Goal: Transaction & Acquisition: Purchase product/service

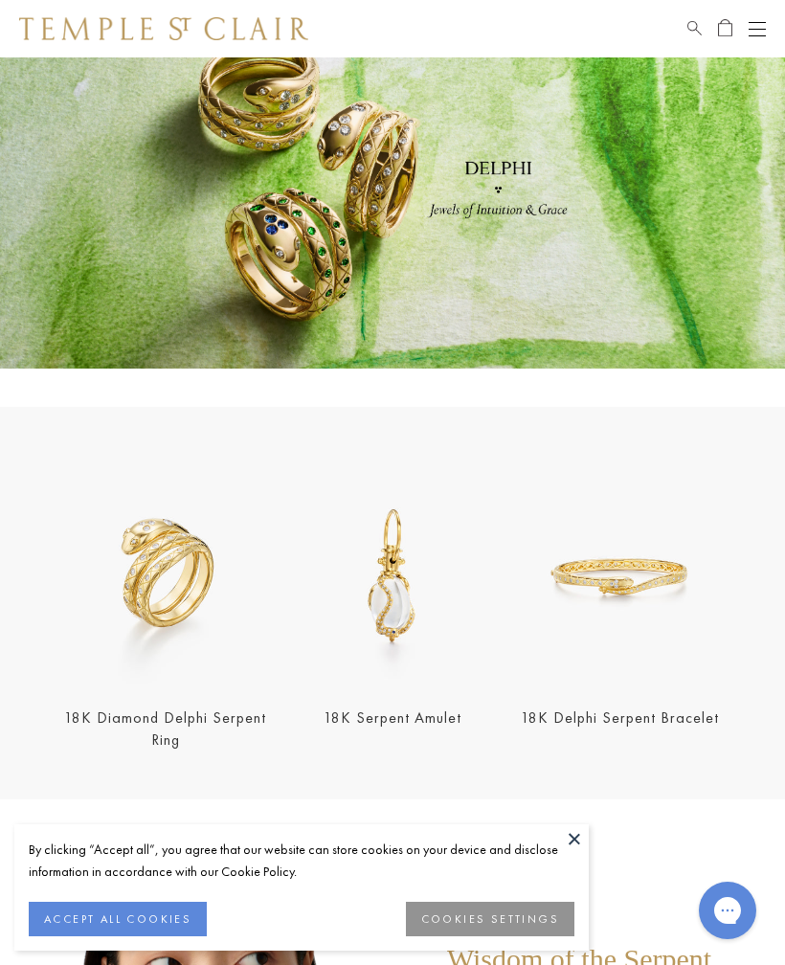
scroll to position [128, 0]
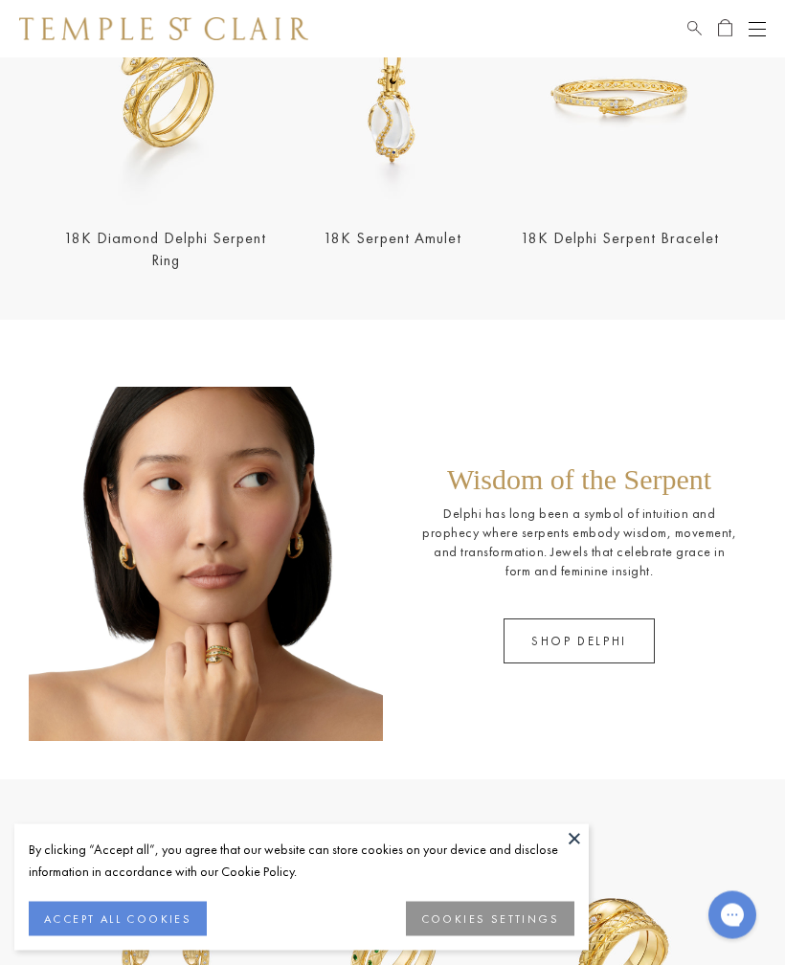
scroll to position [568, 0]
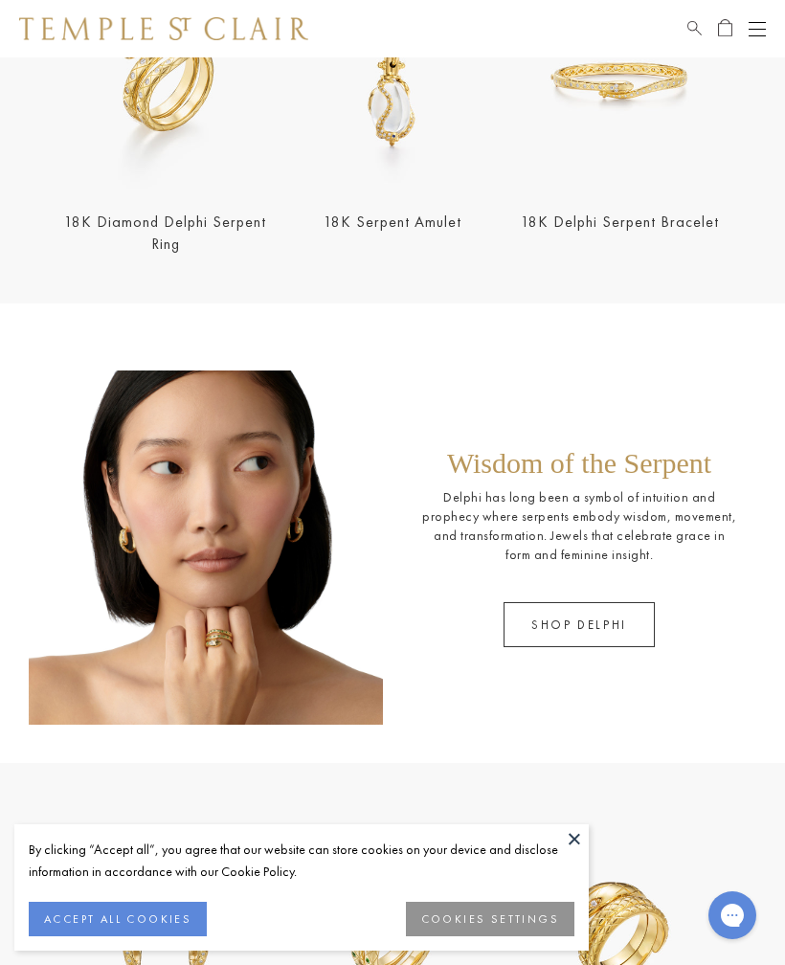
click at [582, 821] on section "18K Delphi Serpent Hoops 18K Tsavorite Delphi Serpent Ring 18K Double Serpent R…" at bounding box center [392, 959] width 785 height 392
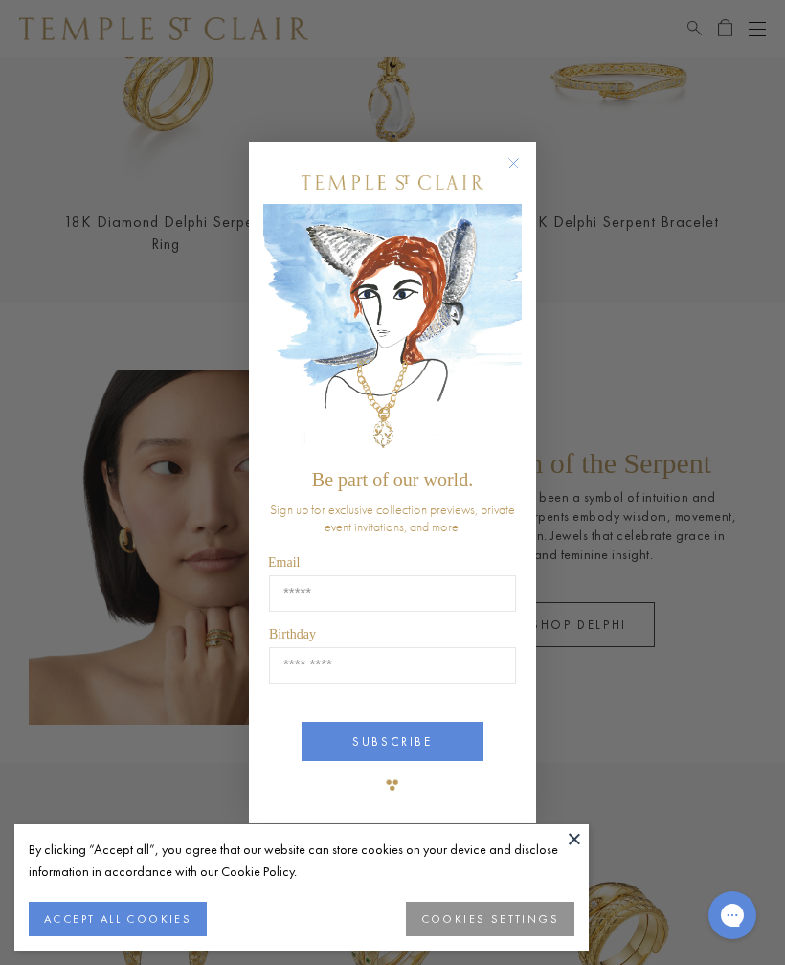
click at [586, 828] on button at bounding box center [574, 838] width 29 height 29
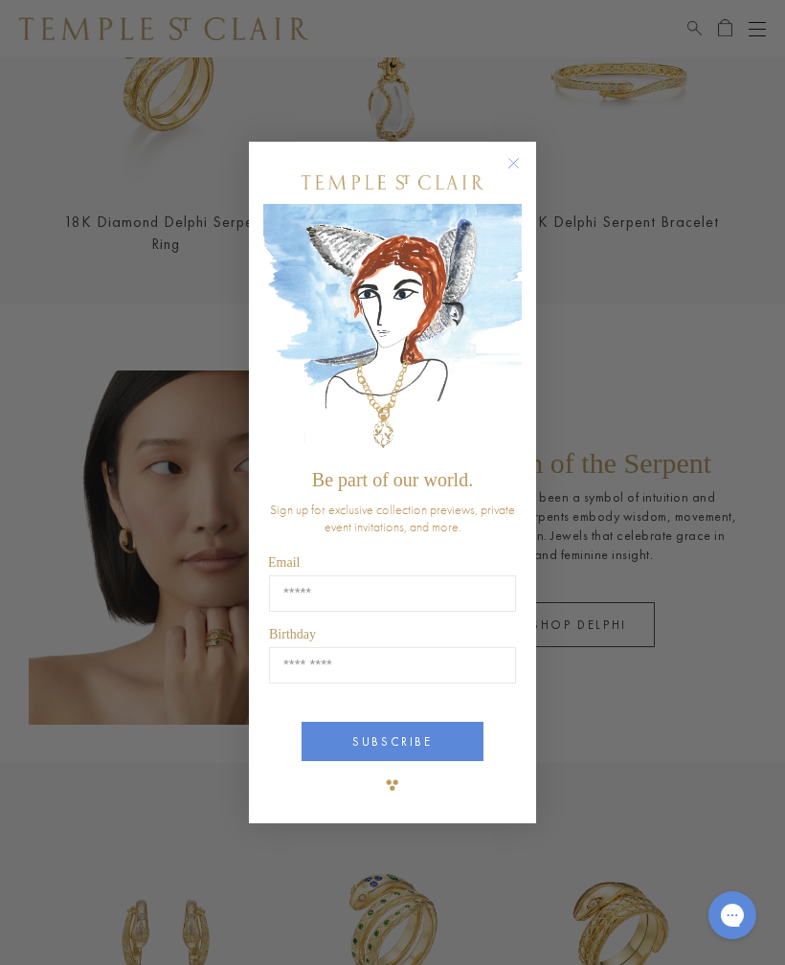
click at [659, 333] on div "Close dialog Be part of our world. Sign up for exclusive collection previews, p…" at bounding box center [392, 482] width 785 height 965
click at [523, 155] on circle "Close dialog" at bounding box center [514, 163] width 23 height 23
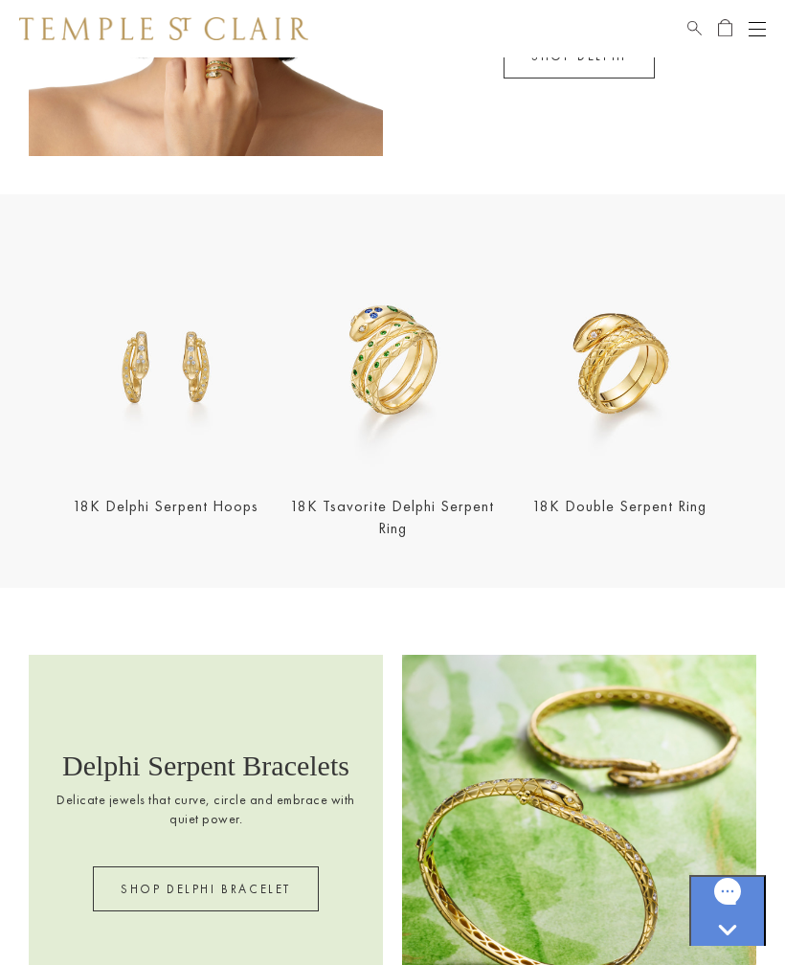
scroll to position [1167, 0]
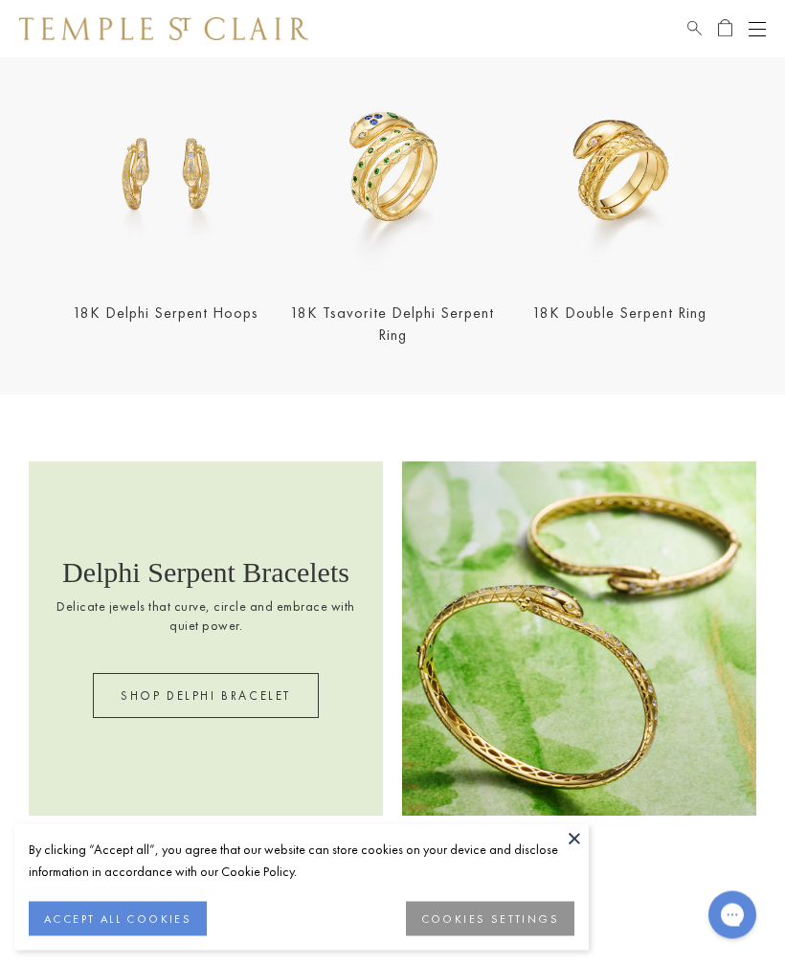
scroll to position [1329, 0]
click at [588, 849] on button at bounding box center [574, 838] width 29 height 29
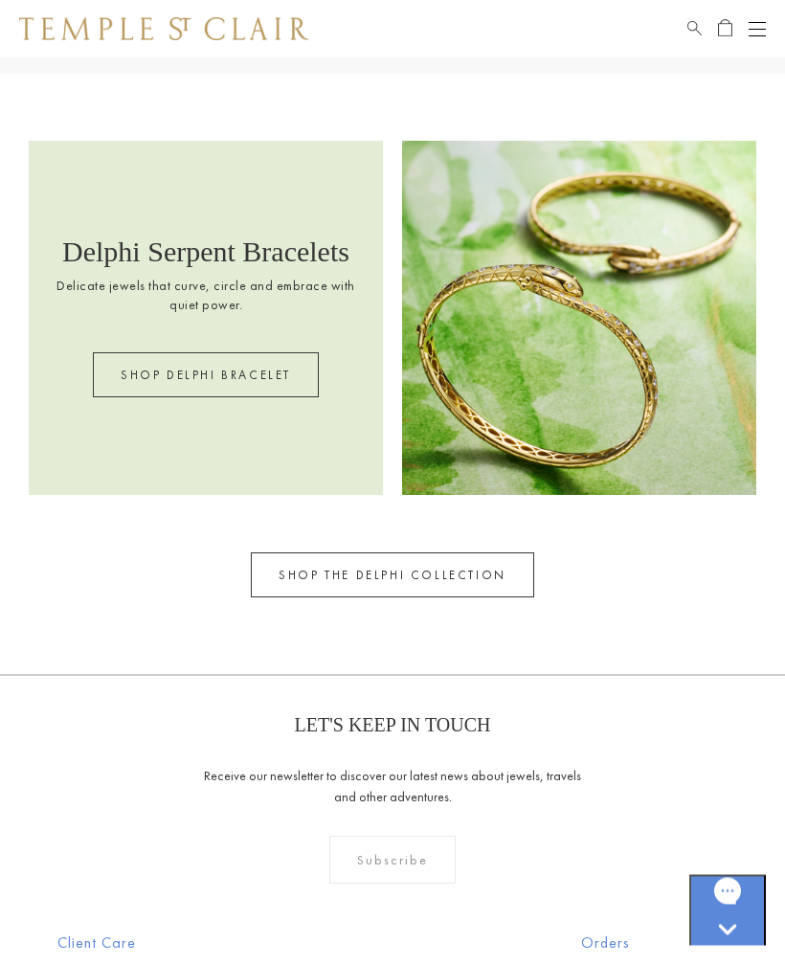
scroll to position [1650, 0]
click at [391, 570] on link "SHOP THE DELPHI COLLECTION" at bounding box center [392, 574] width 283 height 45
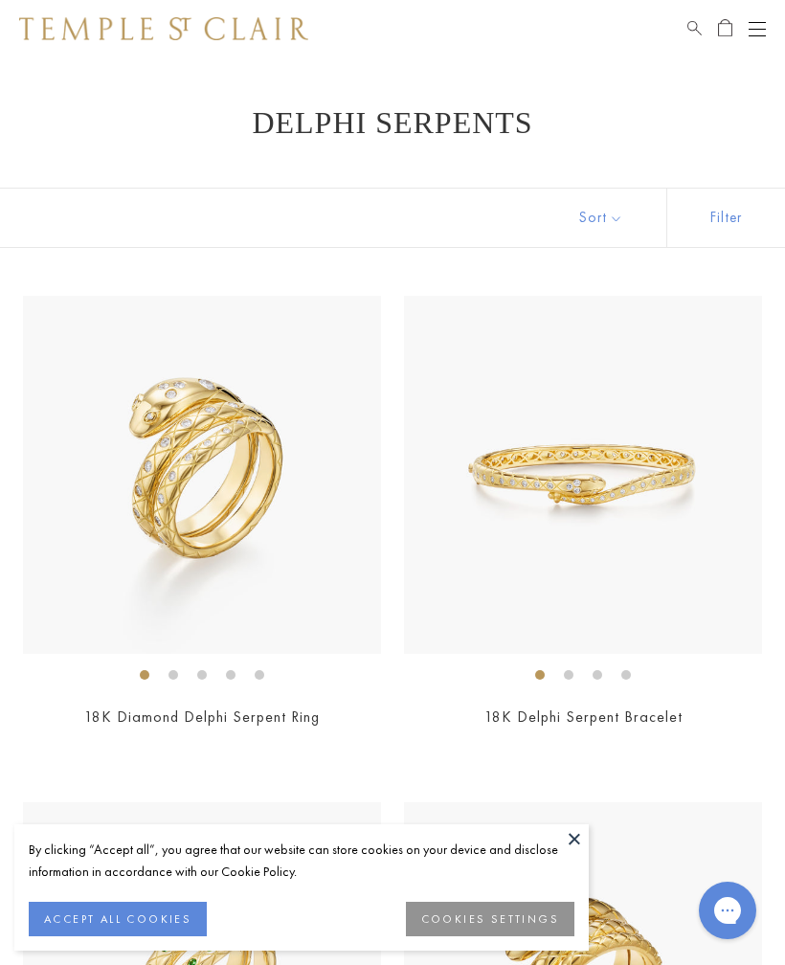
click at [595, 825] on img at bounding box center [583, 981] width 358 height 358
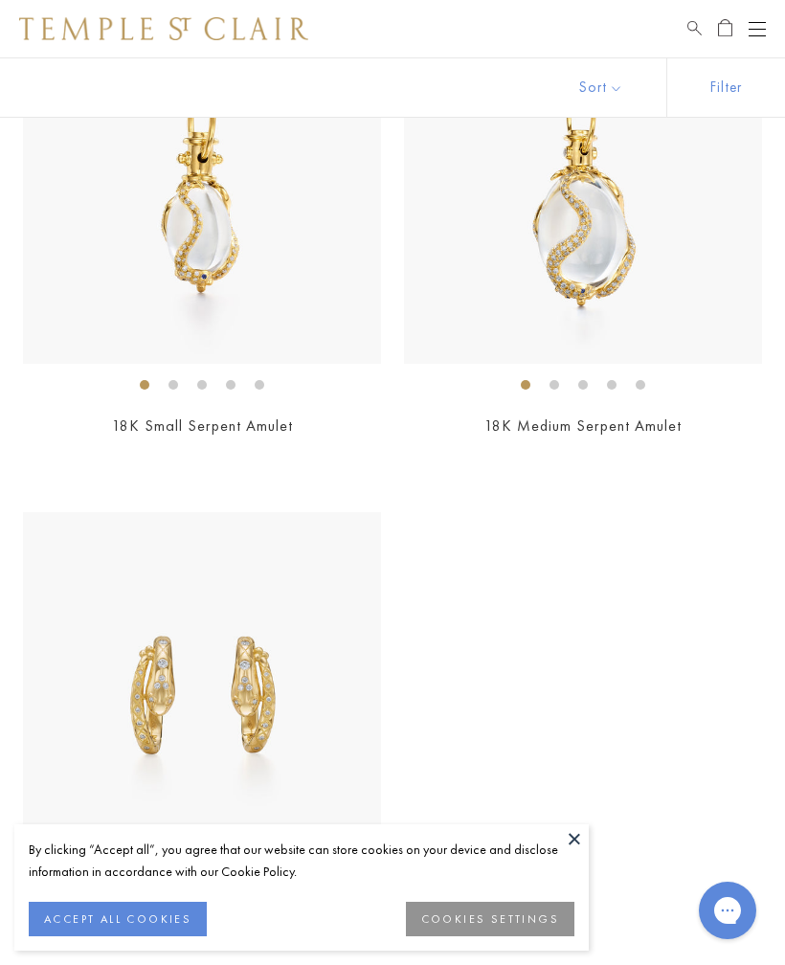
scroll to position [1270, 0]
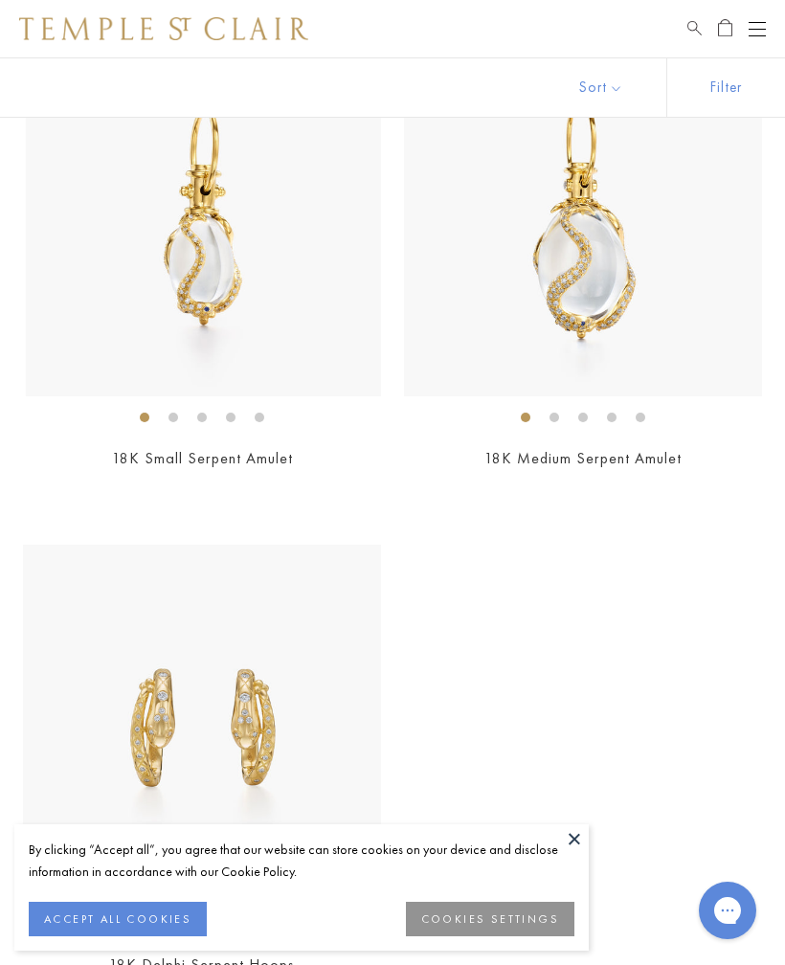
click at [245, 289] on img at bounding box center [205, 217] width 358 height 358
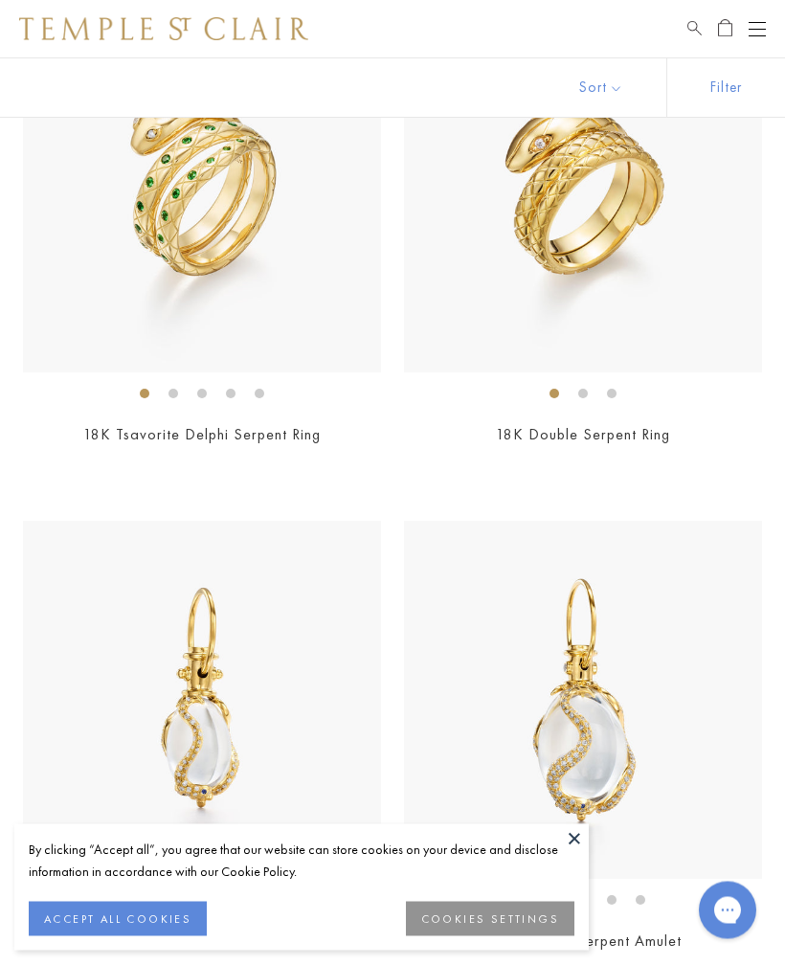
scroll to position [779, 0]
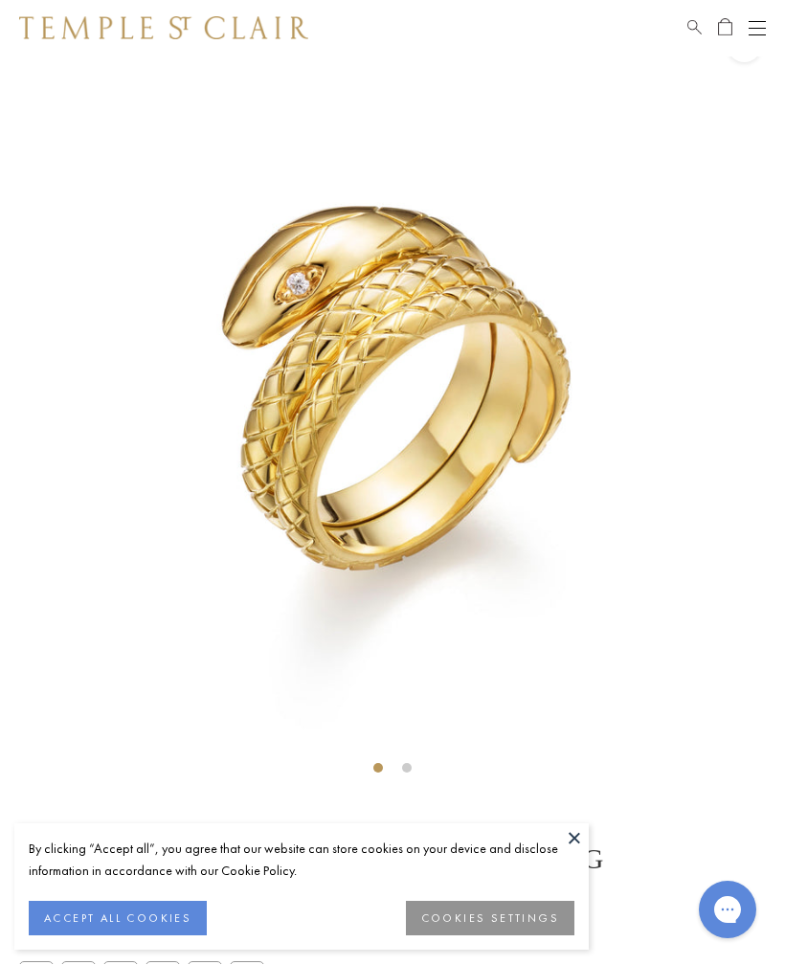
scroll to position [57, 0]
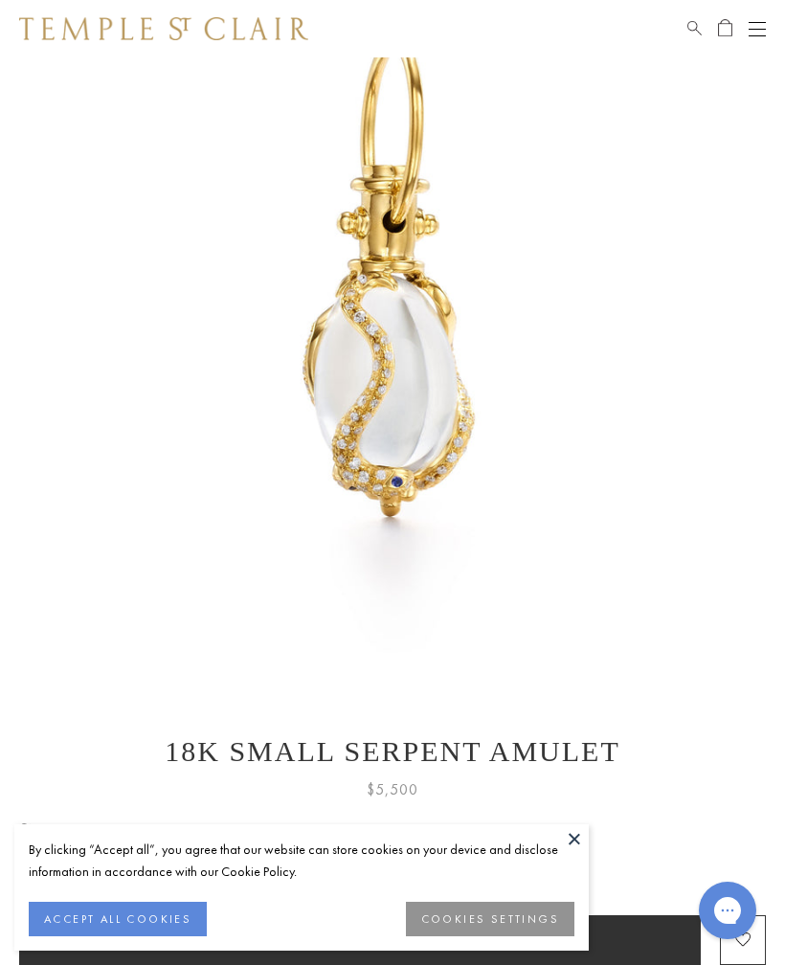
scroll to position [166, 0]
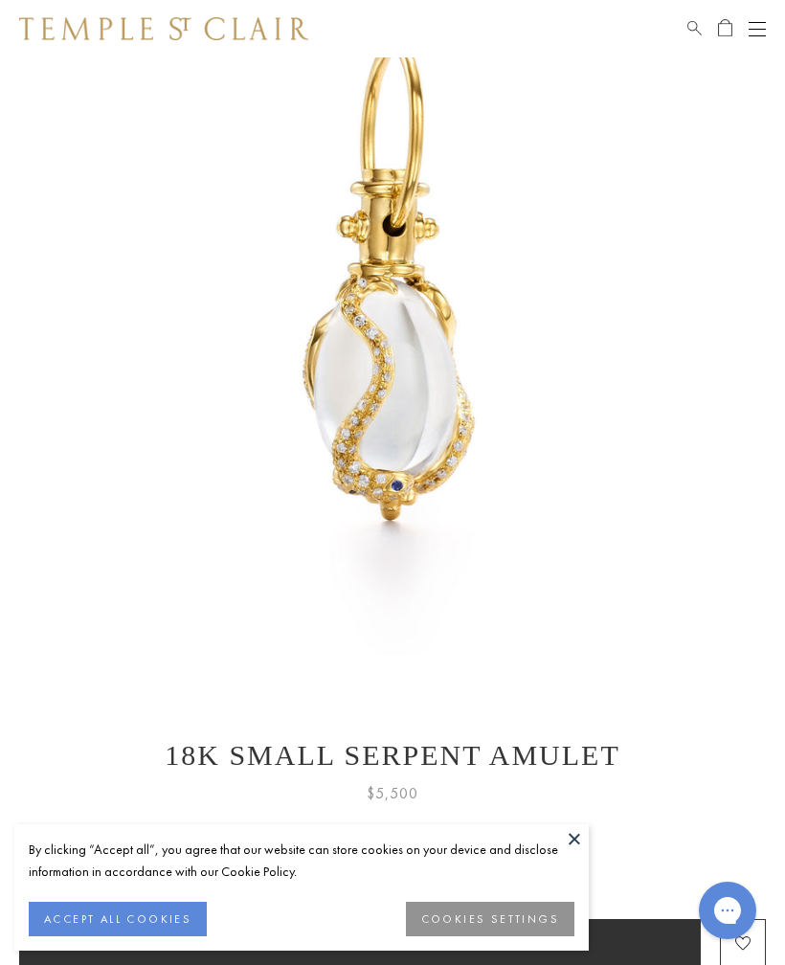
click at [588, 853] on button at bounding box center [574, 838] width 29 height 29
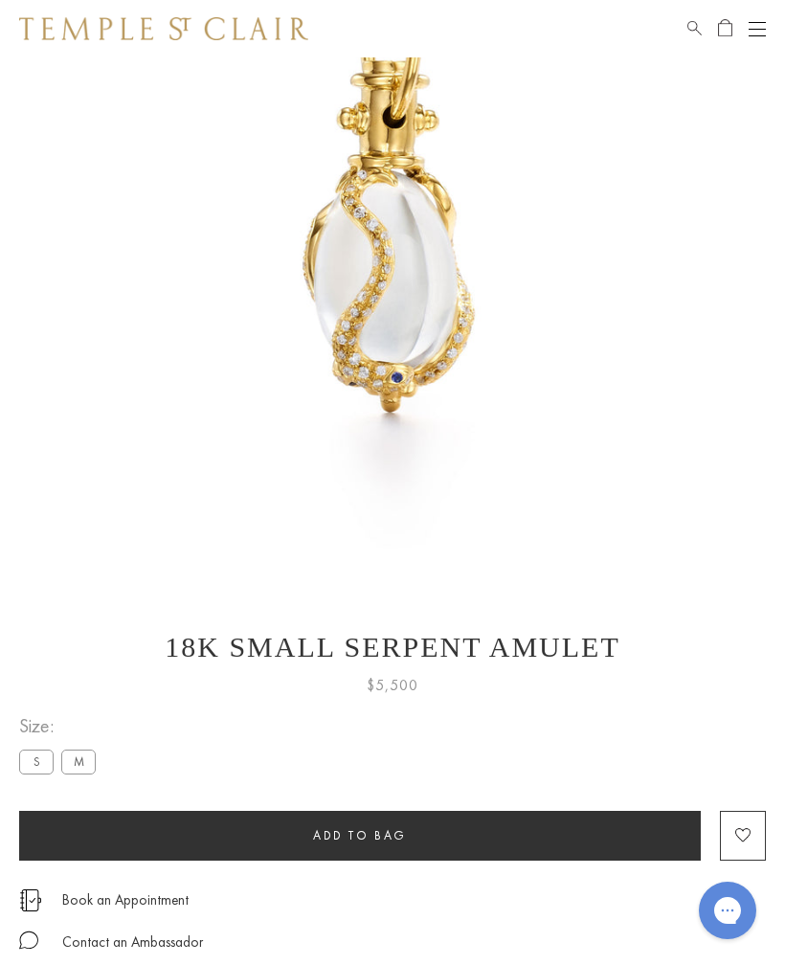
scroll to position [243, 0]
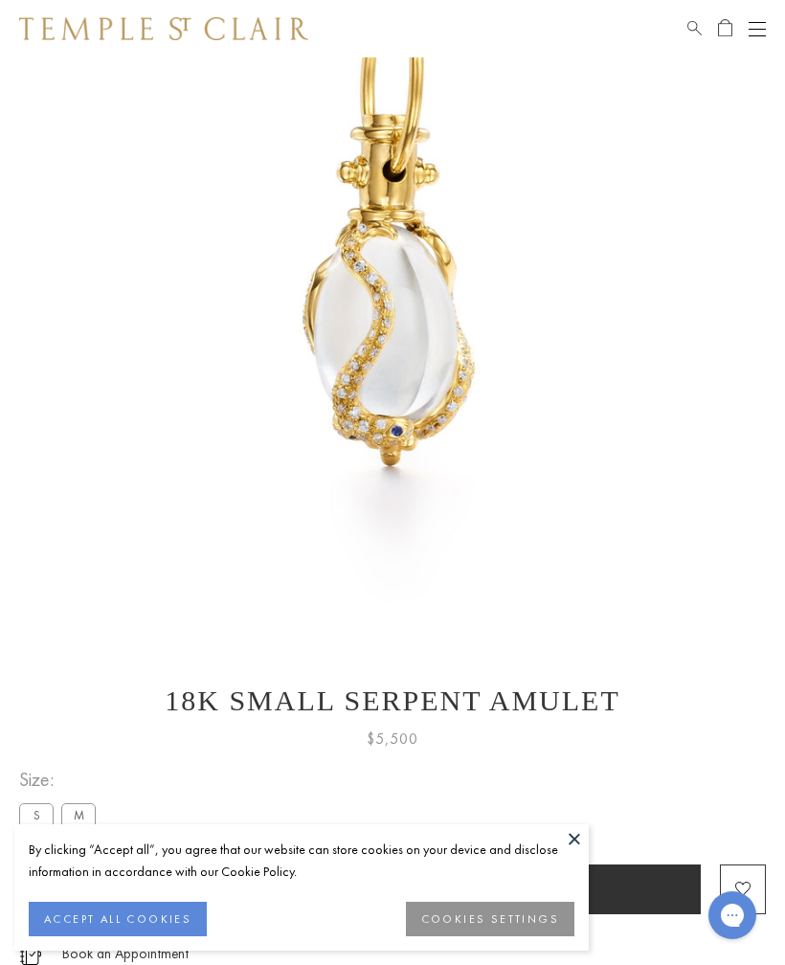
scroll to position [219, 0]
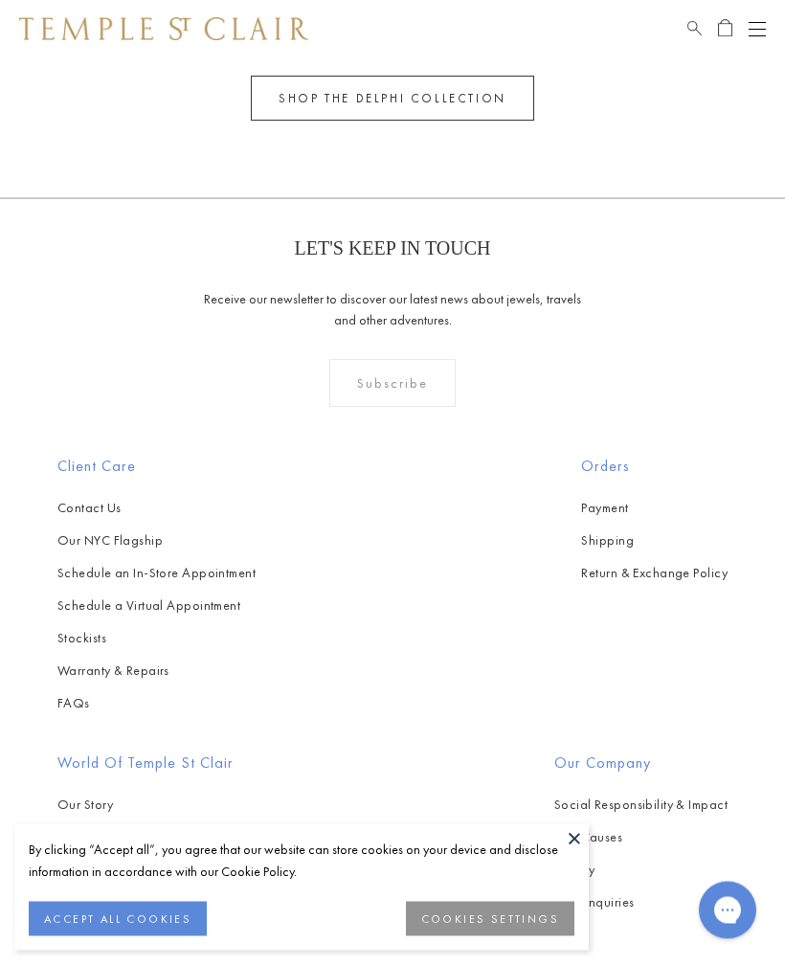
scroll to position [2295, 0]
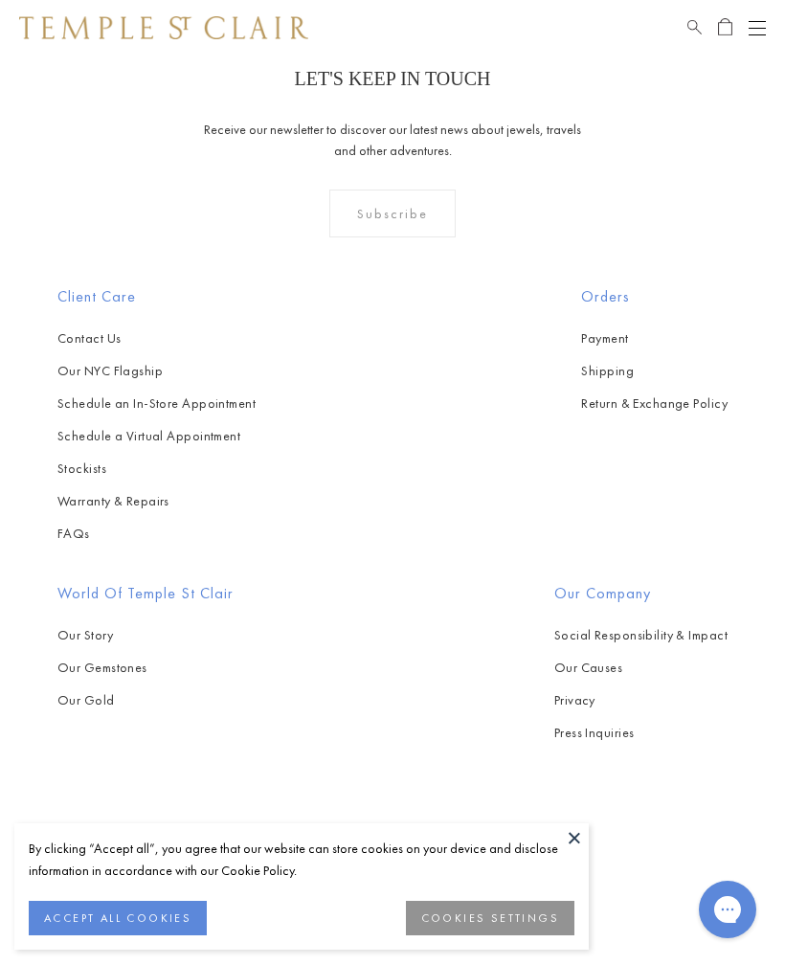
click at [592, 828] on div "Back to Top LET'S KEEP IN TOUCH Receive our newsletter to discover our latest n…" at bounding box center [392, 477] width 785 height 896
click at [580, 829] on button at bounding box center [574, 838] width 29 height 29
